Goal: Navigation & Orientation: Find specific page/section

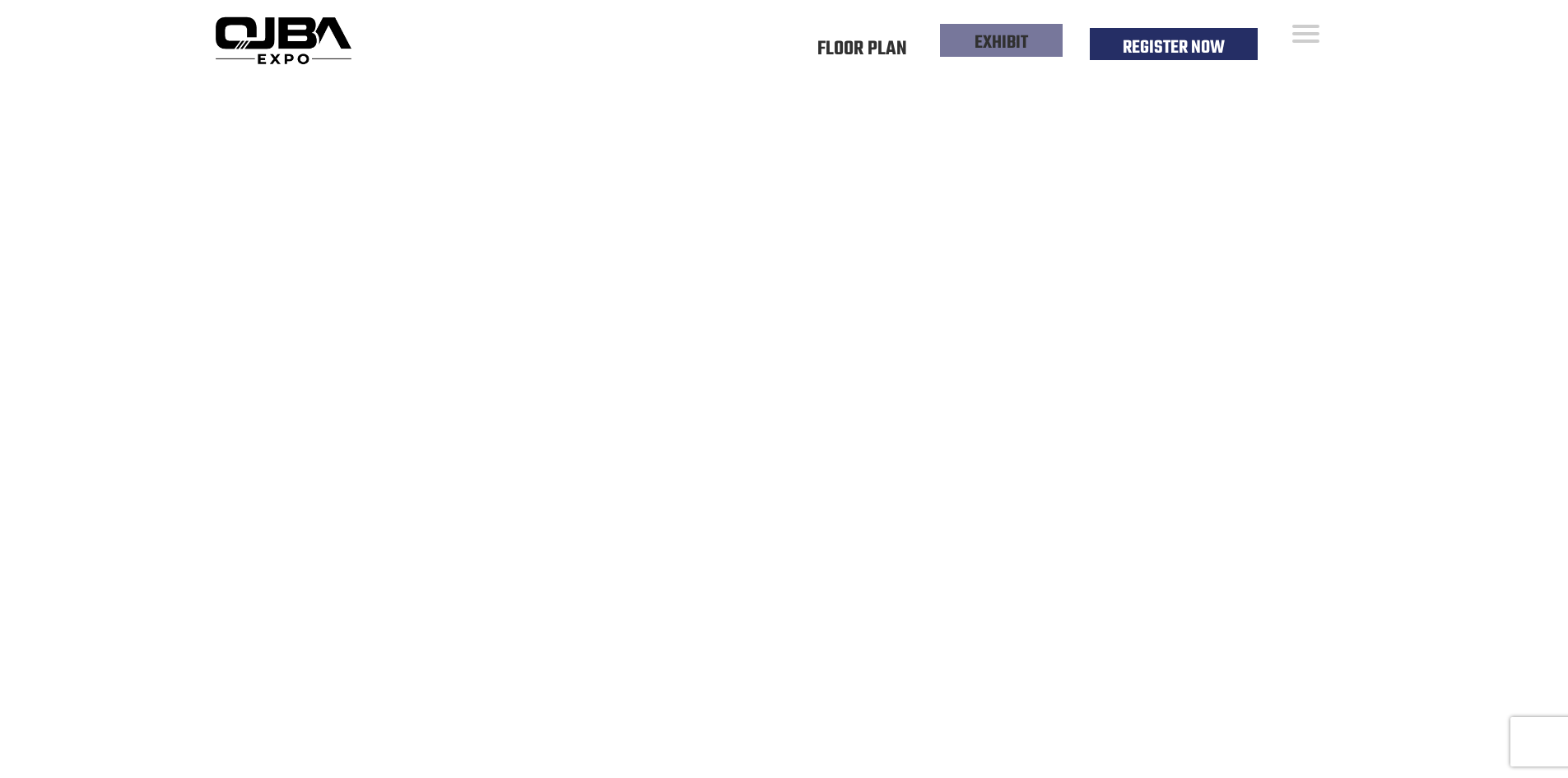
click at [1022, 51] on link "EXHIBIT" at bounding box center [1001, 43] width 54 height 28
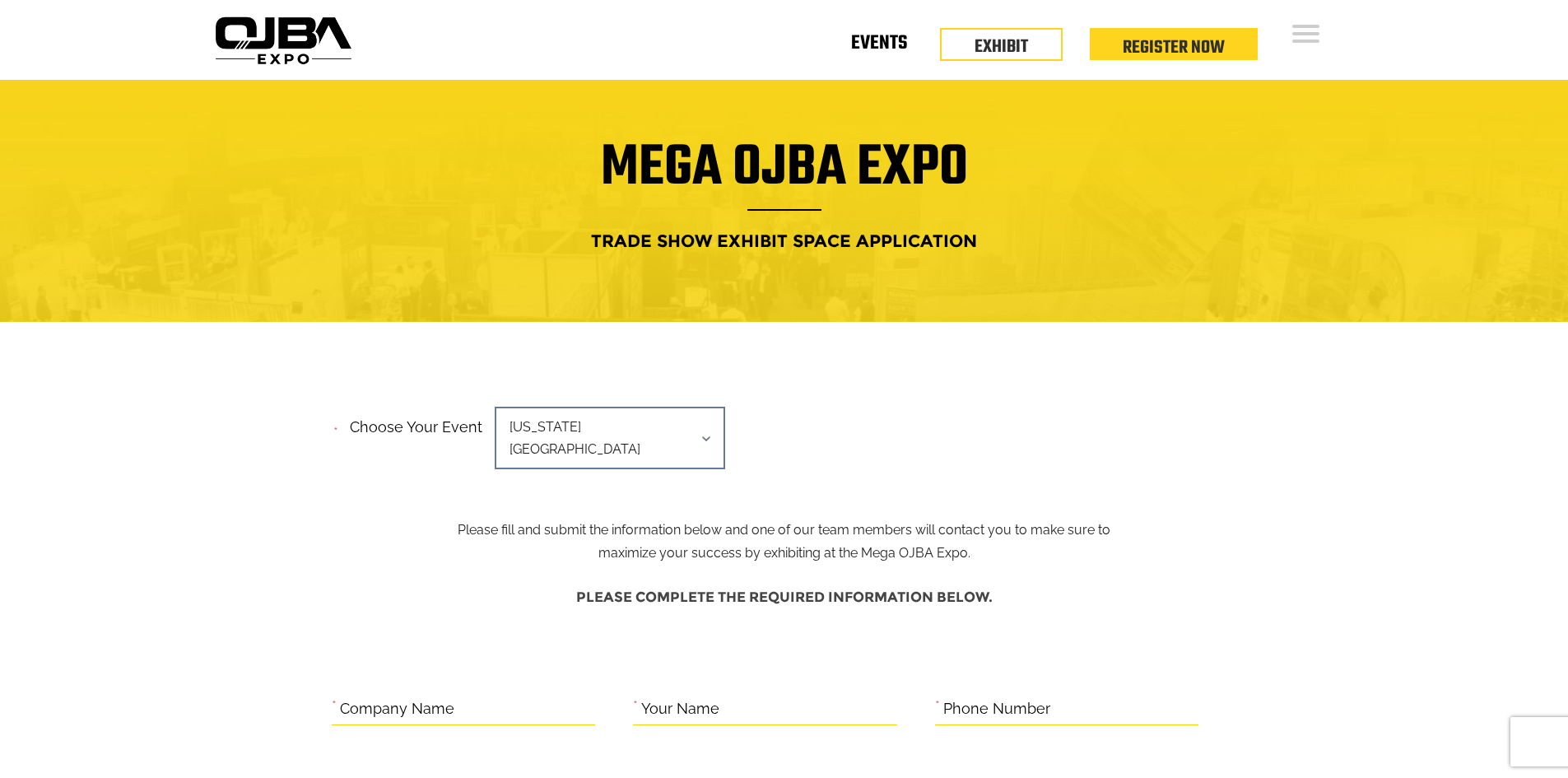
click at [895, 44] on link "Events" at bounding box center [879, 46] width 56 height 6
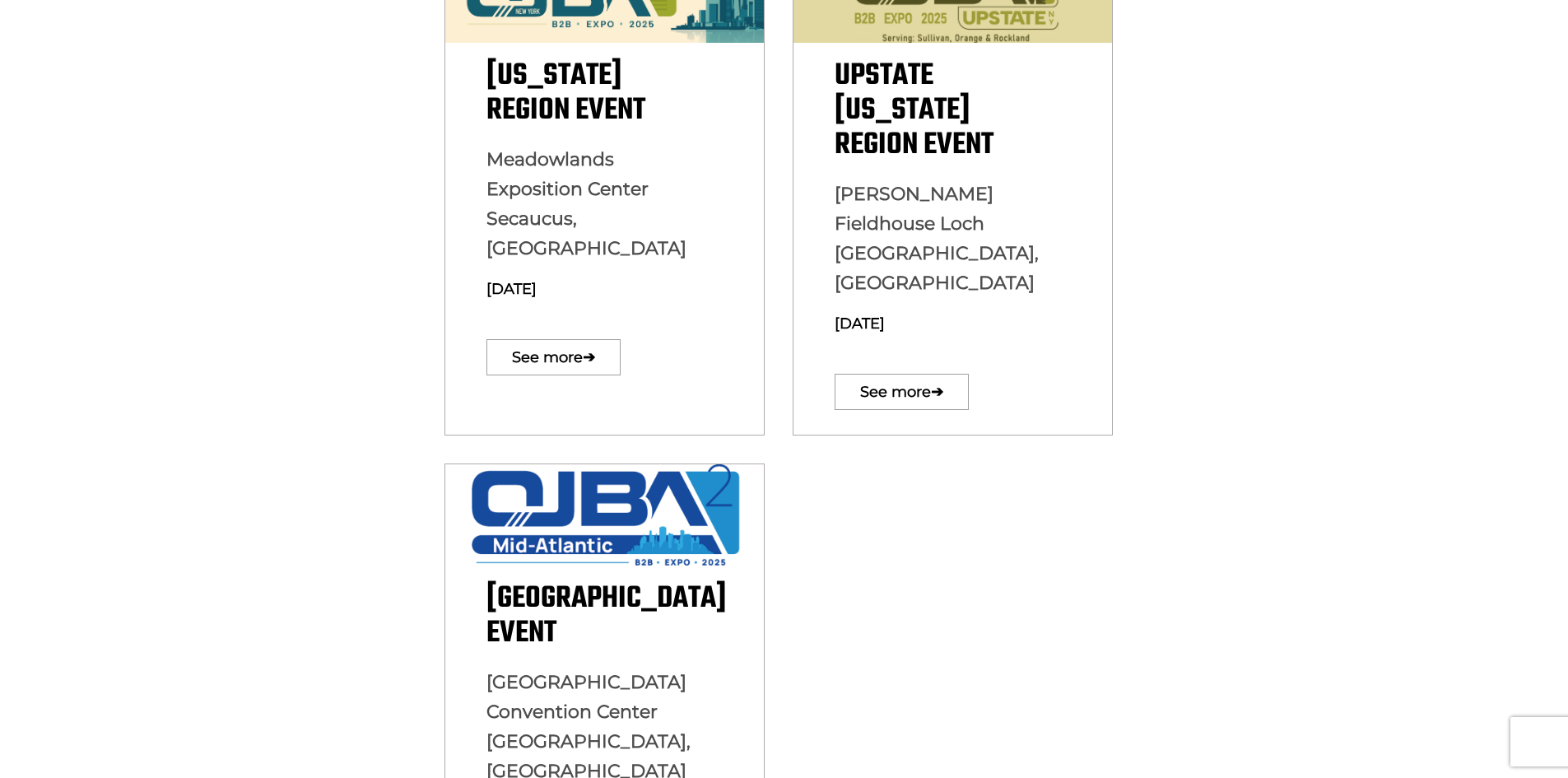
scroll to position [330, 0]
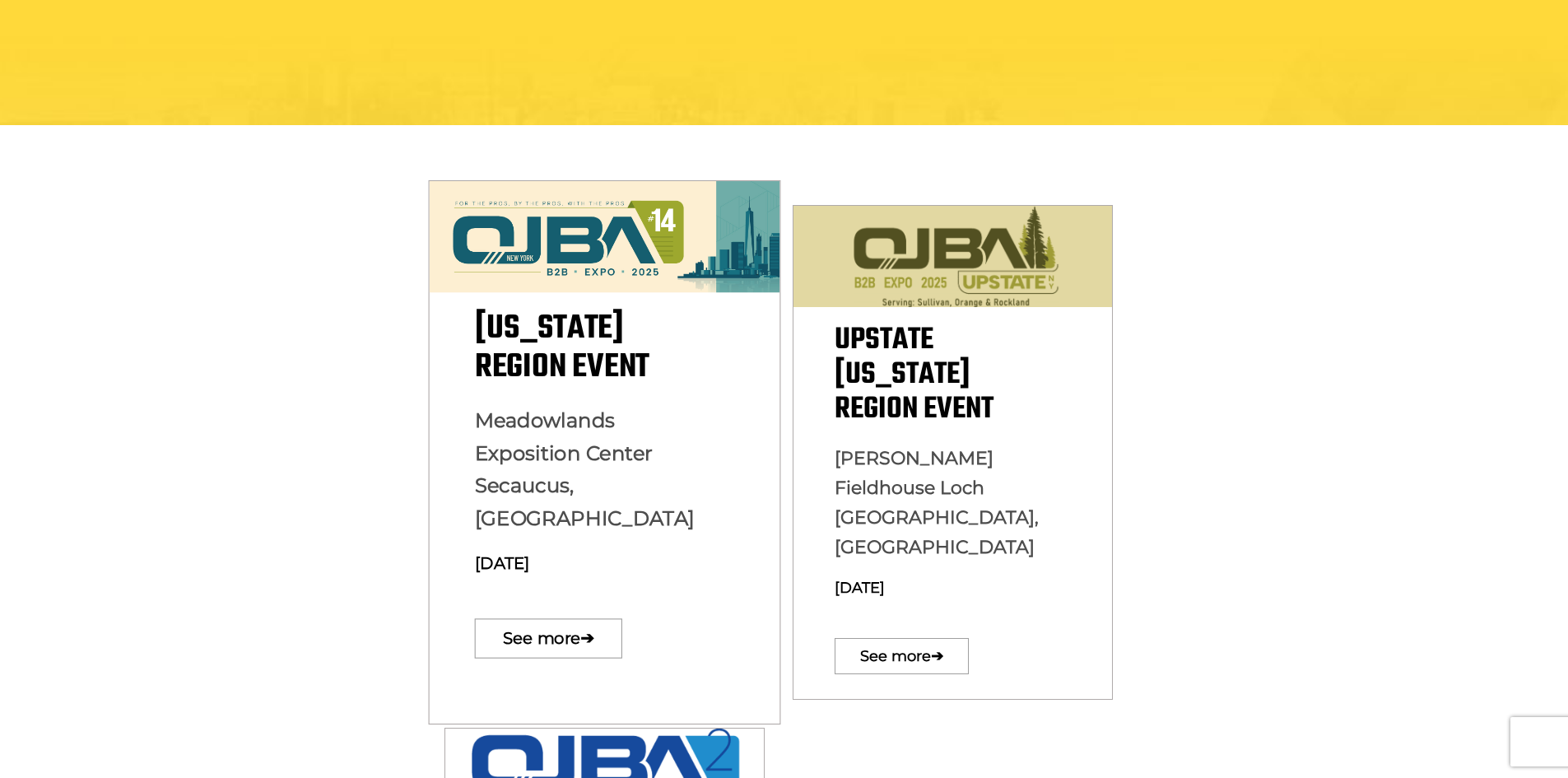
click at [542, 360] on span "New York Region Event" at bounding box center [561, 348] width 174 height 90
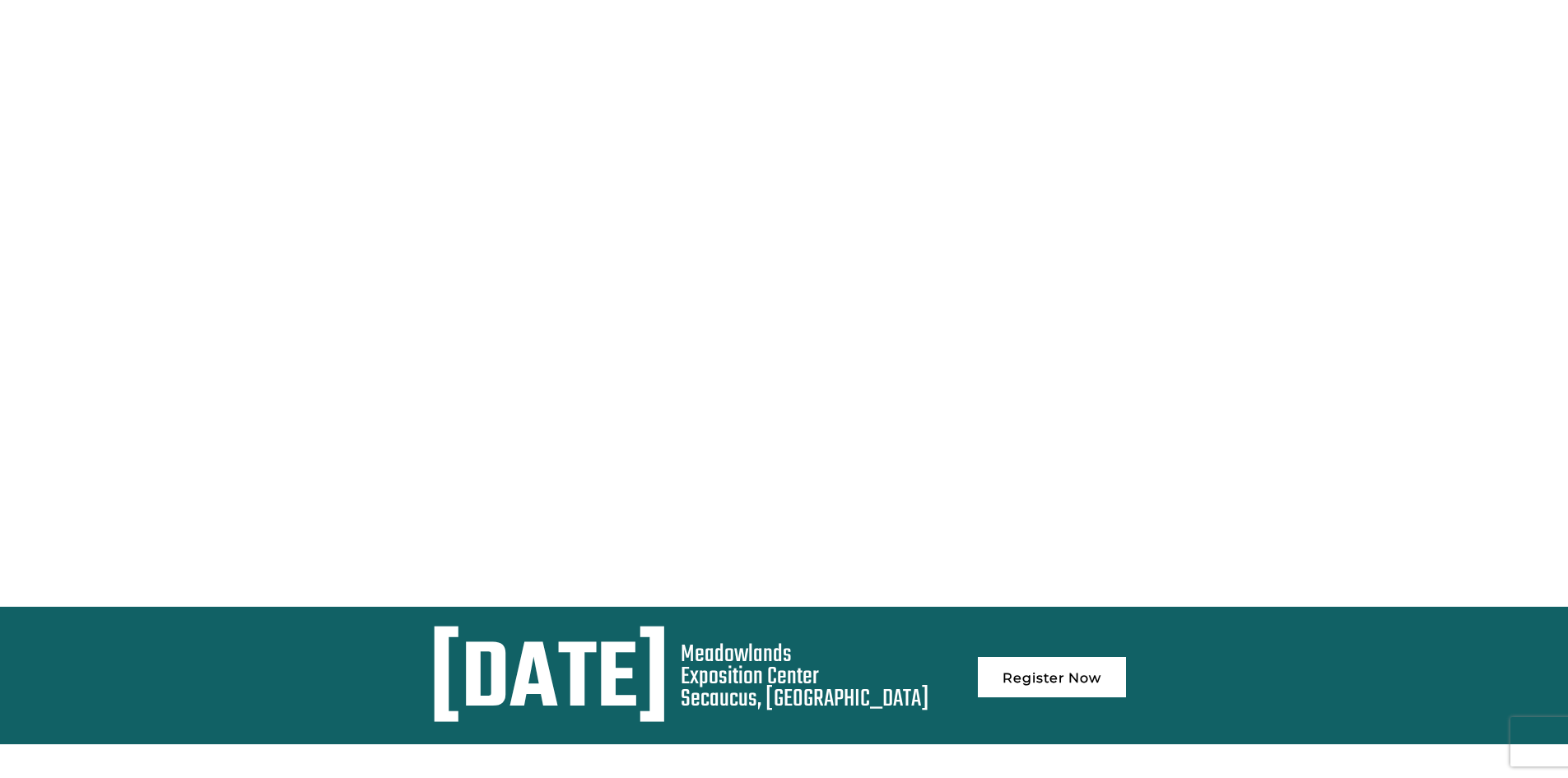
scroll to position [92, 0]
